Goal: Task Accomplishment & Management: Manage account settings

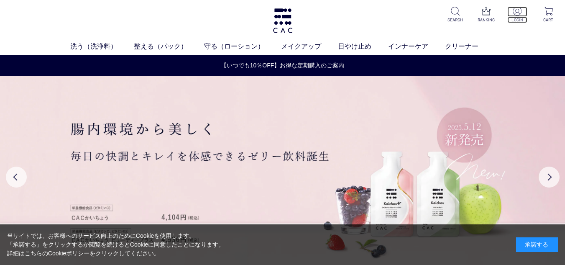
click at [518, 15] on img at bounding box center [517, 11] width 9 height 9
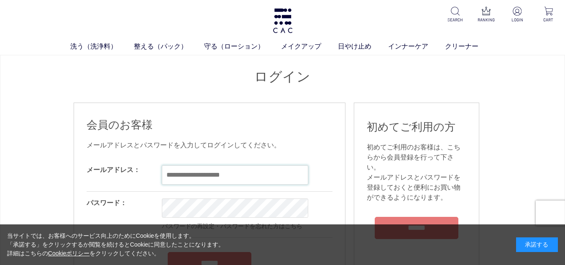
click at [184, 179] on input "email" at bounding box center [235, 174] width 146 height 19
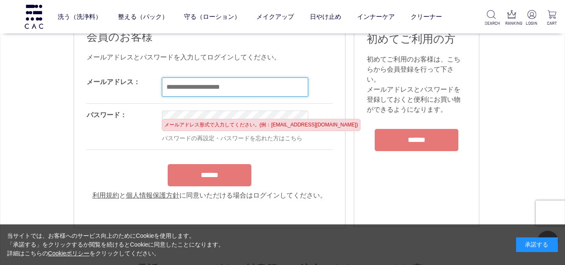
scroll to position [84, 0]
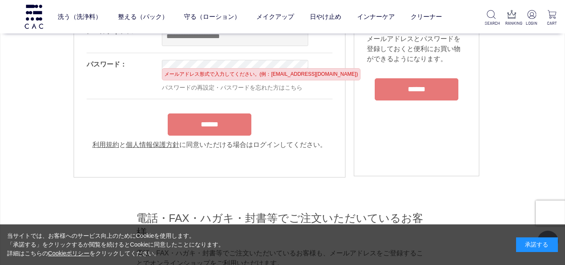
click at [537, 247] on div "承諾する" at bounding box center [537, 244] width 42 height 15
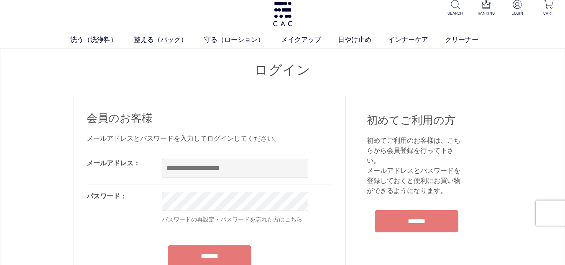
scroll to position [0, 0]
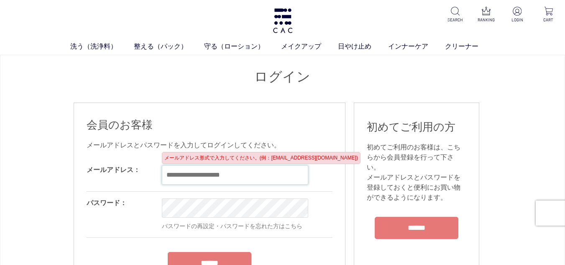
click at [189, 178] on input "email" at bounding box center [235, 174] width 146 height 19
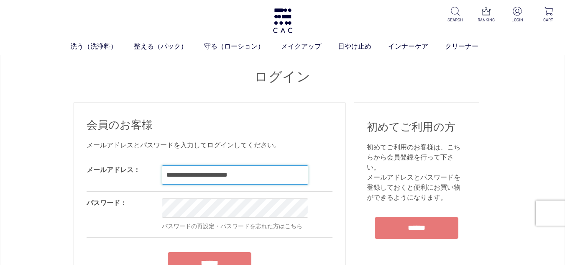
type input "**********"
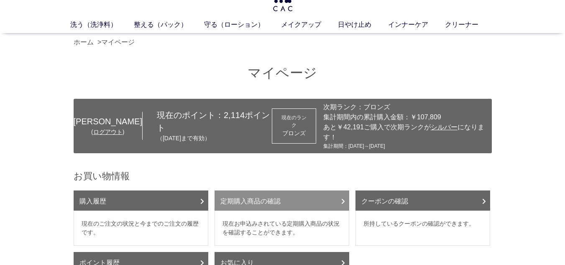
scroll to position [42, 0]
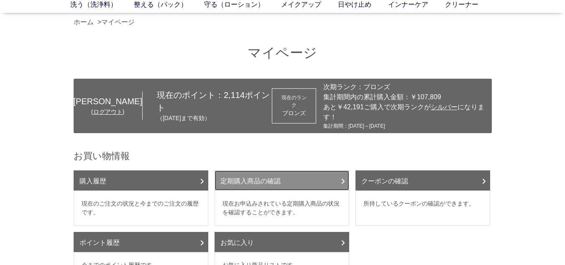
click at [285, 174] on link "定期購入商品の確認" at bounding box center [281, 180] width 135 height 20
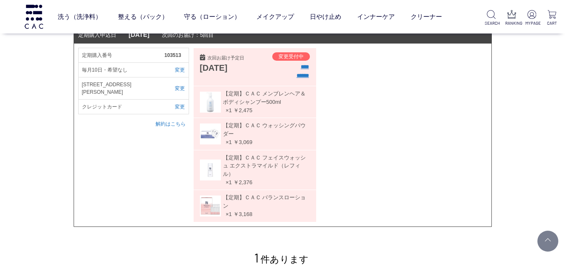
scroll to position [125, 0]
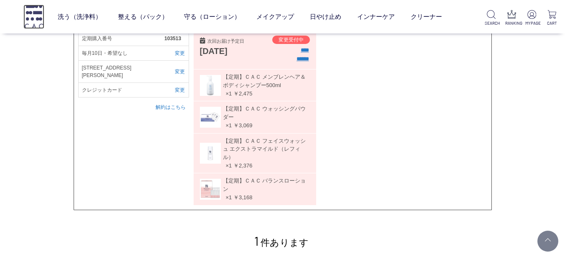
click at [30, 21] on img at bounding box center [33, 17] width 21 height 24
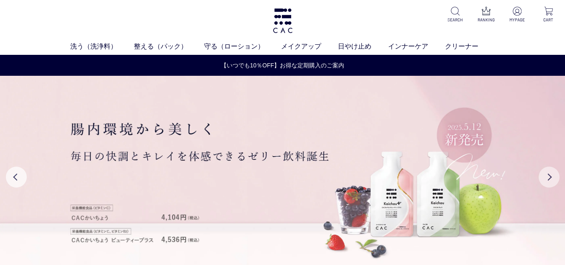
click at [552, 179] on button "Next" at bounding box center [549, 176] width 21 height 21
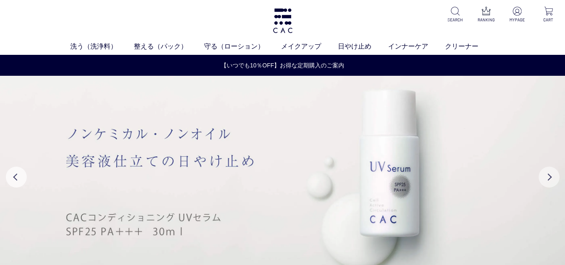
click at [551, 179] on button "Next" at bounding box center [549, 176] width 21 height 21
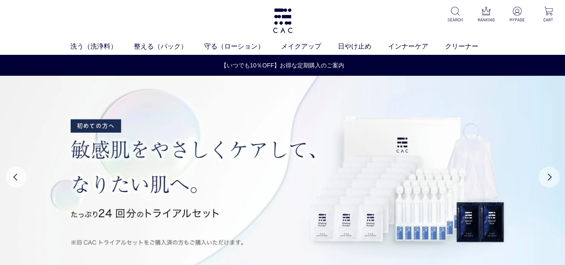
click at [551, 179] on button "Next" at bounding box center [549, 176] width 21 height 21
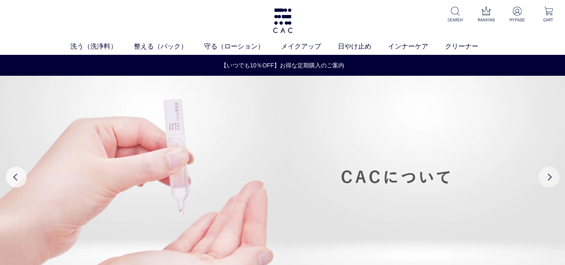
click at [551, 179] on button "Next" at bounding box center [549, 176] width 21 height 21
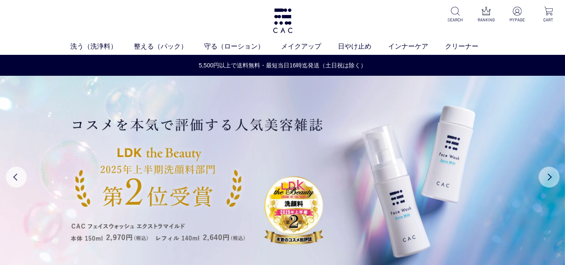
click at [551, 179] on button "Next" at bounding box center [549, 176] width 21 height 21
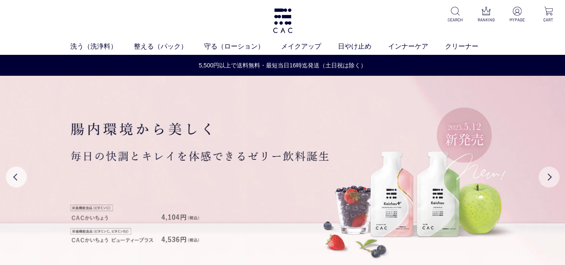
click at [551, 179] on button "Next" at bounding box center [549, 176] width 21 height 21
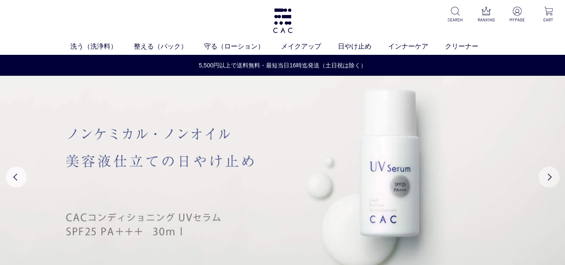
click at [551, 179] on button "Next" at bounding box center [549, 176] width 21 height 21
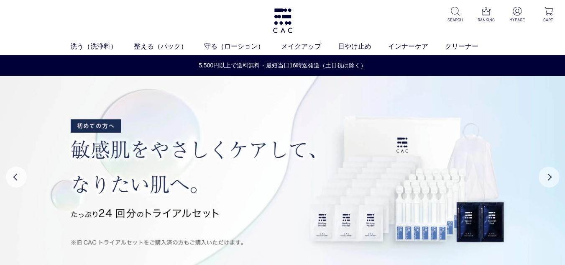
click at [551, 179] on button "Next" at bounding box center [549, 176] width 21 height 21
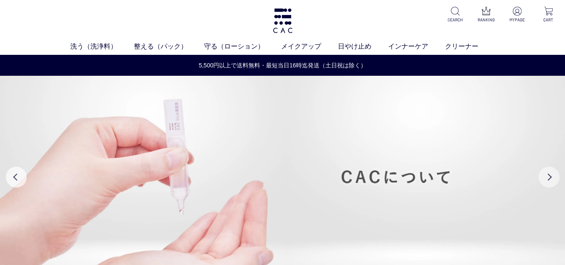
click at [551, 179] on button "Next" at bounding box center [549, 176] width 21 height 21
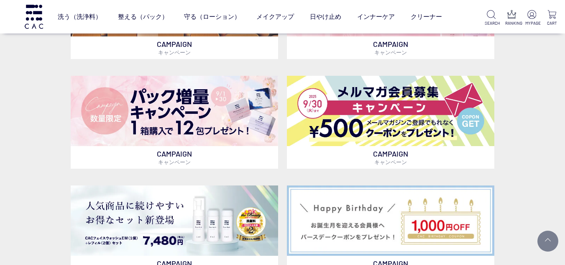
scroll to position [293, 0]
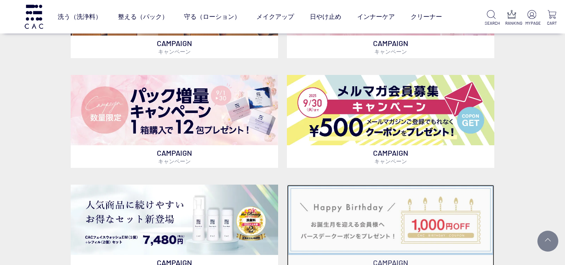
click at [346, 220] on img at bounding box center [391, 219] width 208 height 70
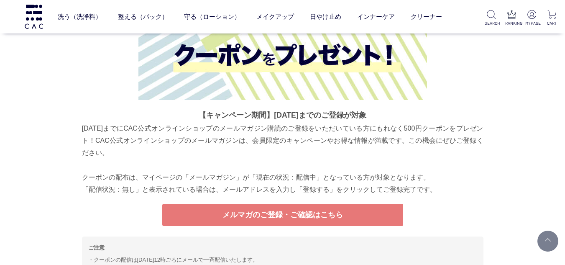
scroll to position [3193, 0]
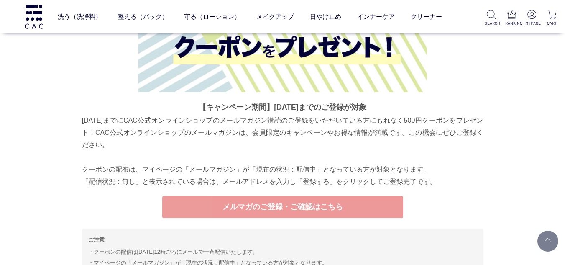
click at [306, 206] on link "メルマガのご登録・ご確認はこちら" at bounding box center [282, 207] width 241 height 22
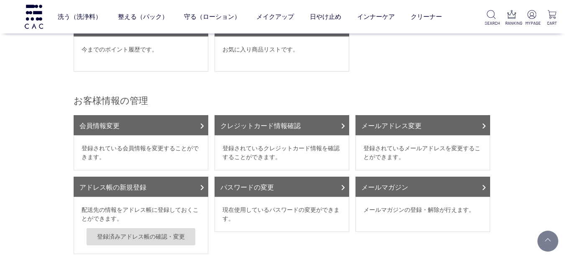
scroll to position [209, 0]
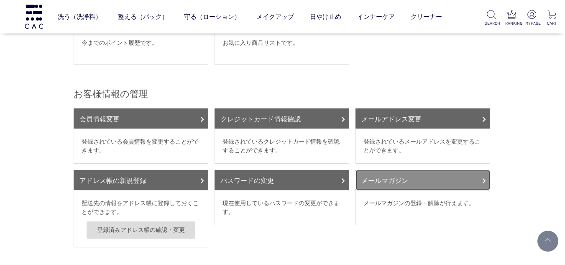
click at [437, 172] on link "メールマガジン" at bounding box center [422, 180] width 135 height 20
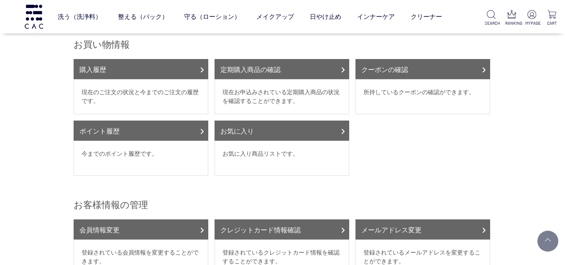
scroll to position [42, 0]
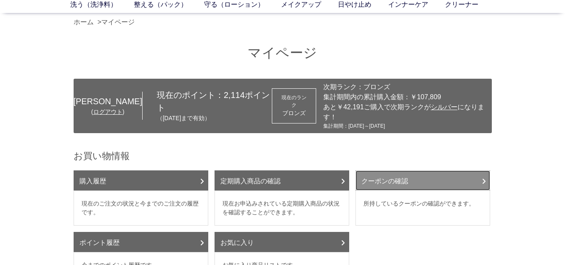
click at [419, 170] on link "クーポンの確認" at bounding box center [422, 180] width 135 height 20
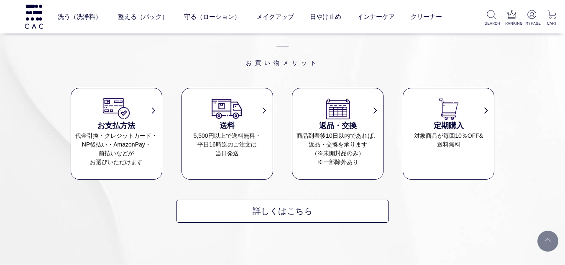
scroll to position [669, 0]
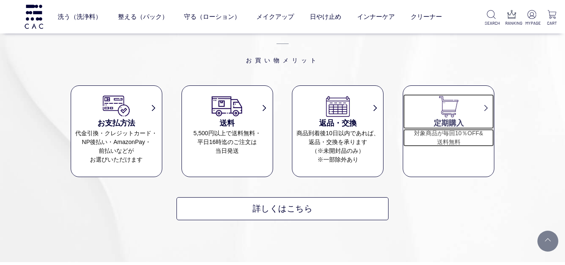
click at [440, 117] on h3 "定期購入" at bounding box center [448, 122] width 91 height 11
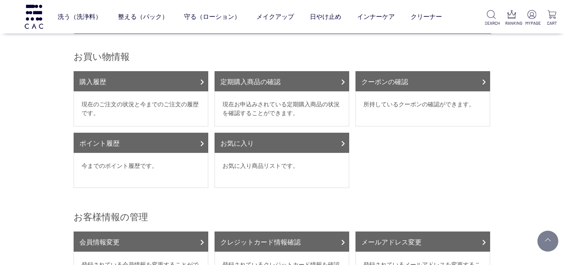
scroll to position [84, 0]
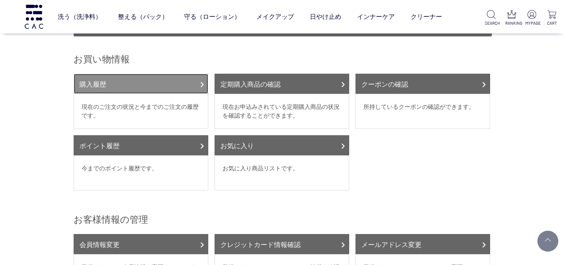
click at [97, 75] on link "購入履歴" at bounding box center [141, 84] width 135 height 20
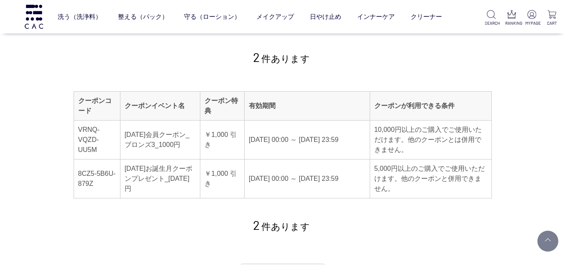
scroll to position [84, 0]
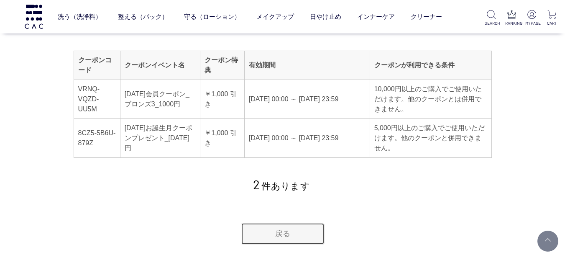
click at [292, 235] on link "戻る" at bounding box center [283, 233] width 84 height 22
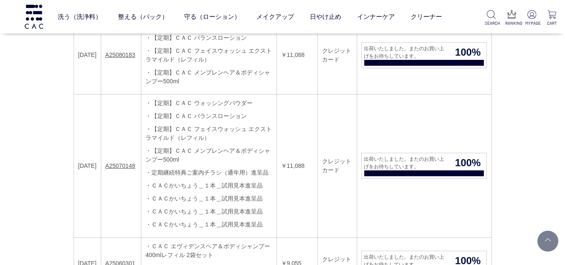
scroll to position [125, 0]
